Goal: Obtain resource: Obtain resource

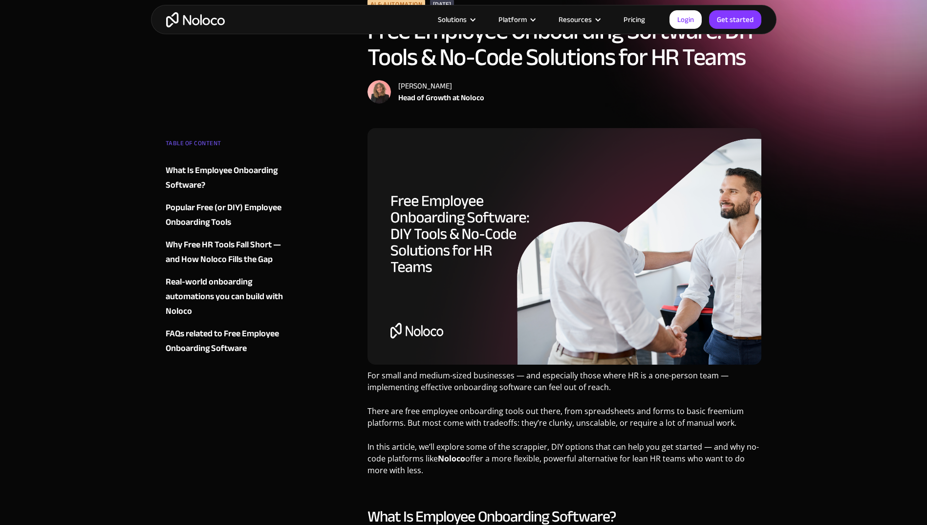
scroll to position [98, 0]
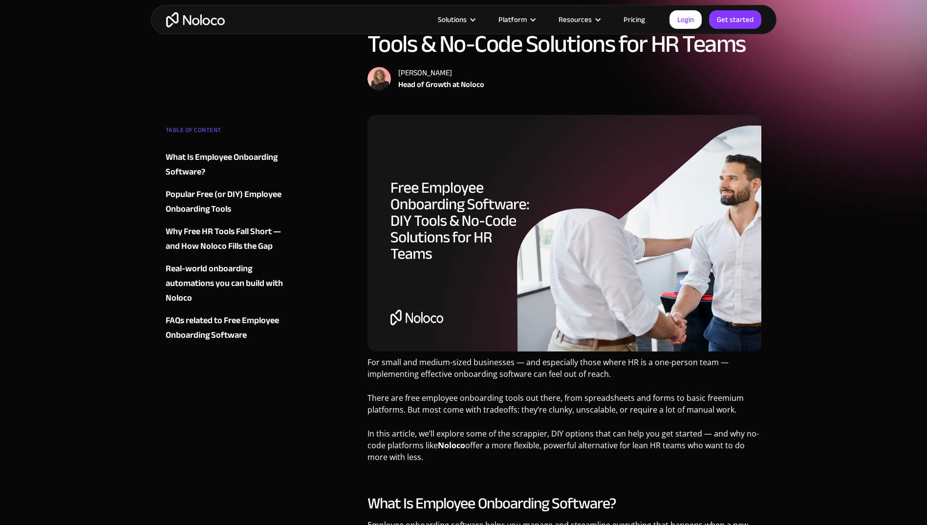
click at [261, 194] on div "Popular Free (or DIY) Employee Onboarding Tools" at bounding box center [225, 201] width 118 height 29
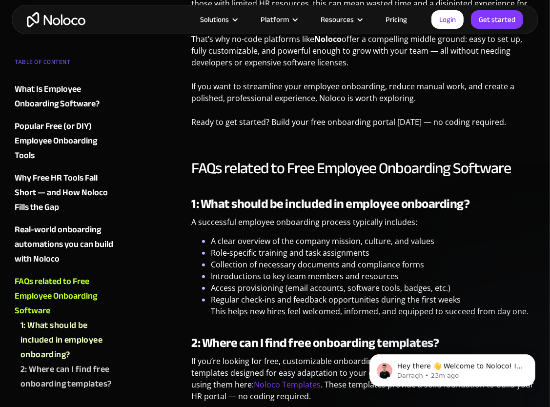
scroll to position [3062, 0]
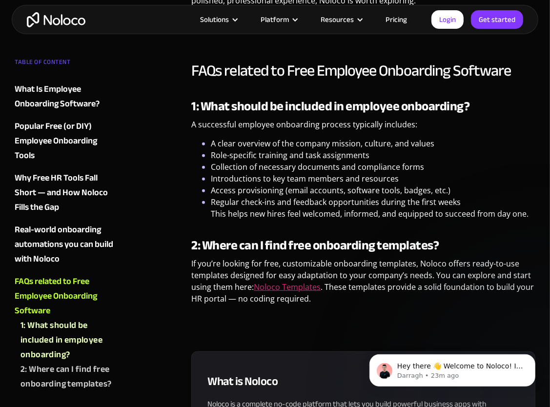
click at [294, 288] on link "Noloco Templates" at bounding box center [287, 287] width 67 height 11
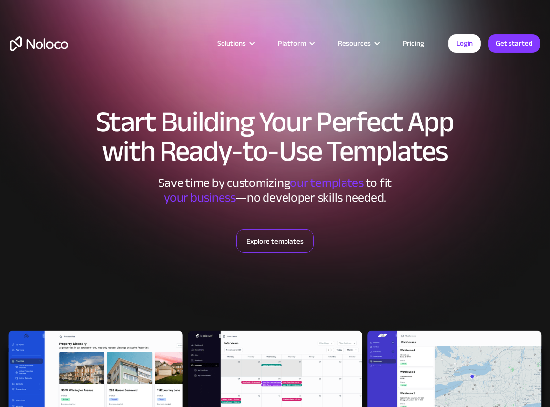
click at [283, 245] on link "Explore templates" at bounding box center [275, 241] width 78 height 23
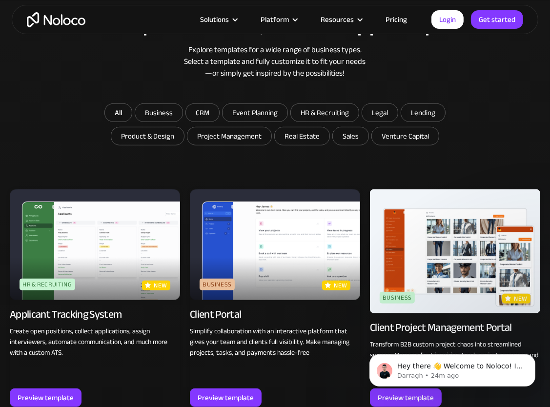
scroll to position [483, 0]
click at [141, 240] on img at bounding box center [95, 245] width 170 height 111
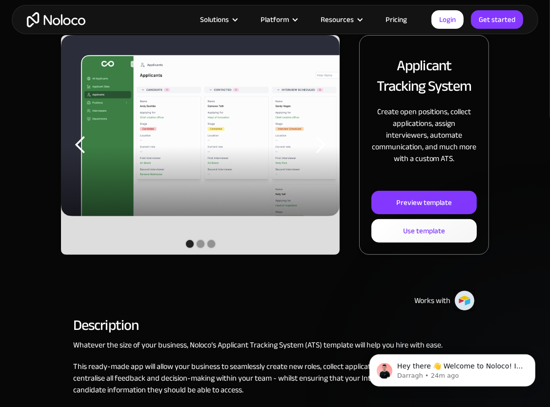
scroll to position [49, 0]
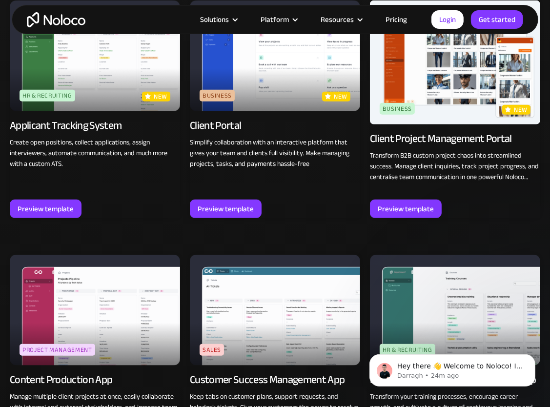
scroll to position [776, 0]
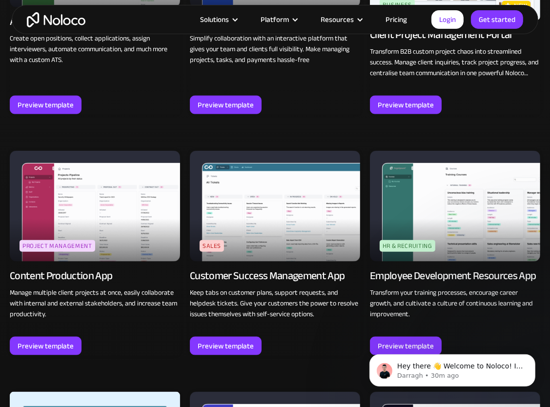
click at [162, 234] on img at bounding box center [95, 206] width 170 height 111
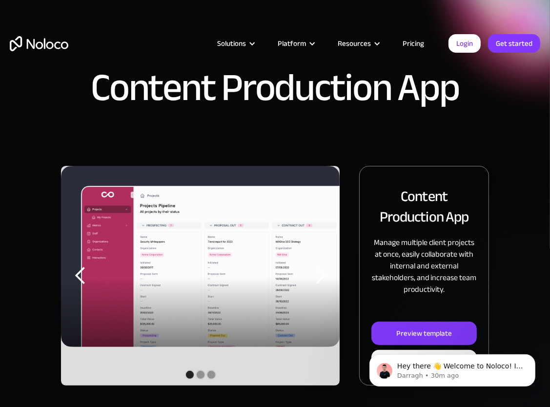
click html "Hey there 👋 Welcome to Noloco! If you have any questions, just reply to this me…"
click at [141, 296] on img "1 of 3" at bounding box center [200, 256] width 279 height 181
click at [197, 376] on div "Show slide 2 of 3" at bounding box center [201, 375] width 8 height 8
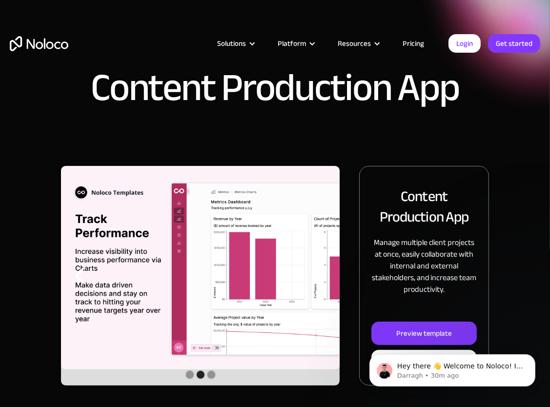
click at [210, 376] on div "Show slide 3 of 3" at bounding box center [212, 375] width 8 height 8
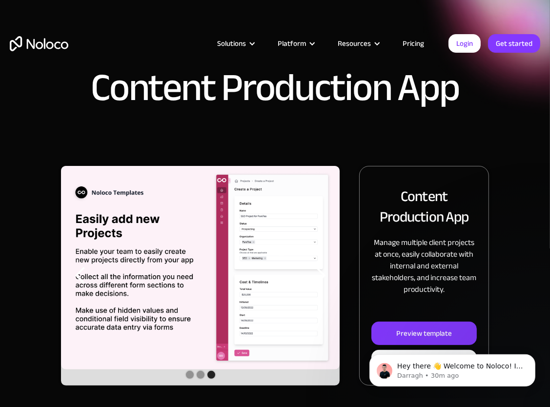
click at [496, 136] on div "Content Production App" at bounding box center [275, 83] width 550 height 166
